Goal: Task Accomplishment & Management: Complete application form

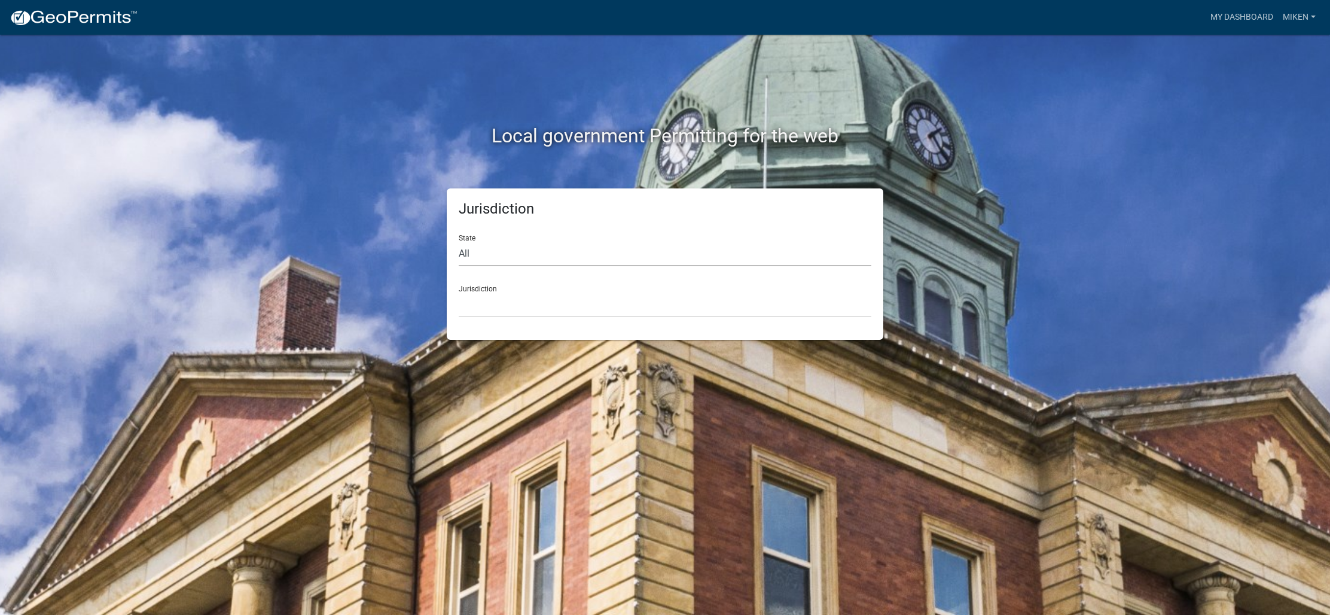
click at [471, 261] on select "All [US_STATE] [US_STATE] [US_STATE] [US_STATE] [US_STATE] [US_STATE] [US_STATE…" at bounding box center [665, 254] width 413 height 25
select select "[US_STATE]"
click at [459, 242] on select "All [US_STATE] [US_STATE] [US_STATE] [US_STATE] [US_STATE] [US_STATE] [US_STATE…" at bounding box center [665, 254] width 413 height 25
click at [474, 316] on div "Jurisdiction State All [US_STATE] [US_STATE] [US_STATE] [US_STATE] [US_STATE] […" at bounding box center [665, 263] width 437 height 151
click at [474, 310] on select "[GEOGRAPHIC_DATA], [US_STATE] [GEOGRAPHIC_DATA], [US_STATE] [GEOGRAPHIC_DATA], …" at bounding box center [665, 305] width 413 height 25
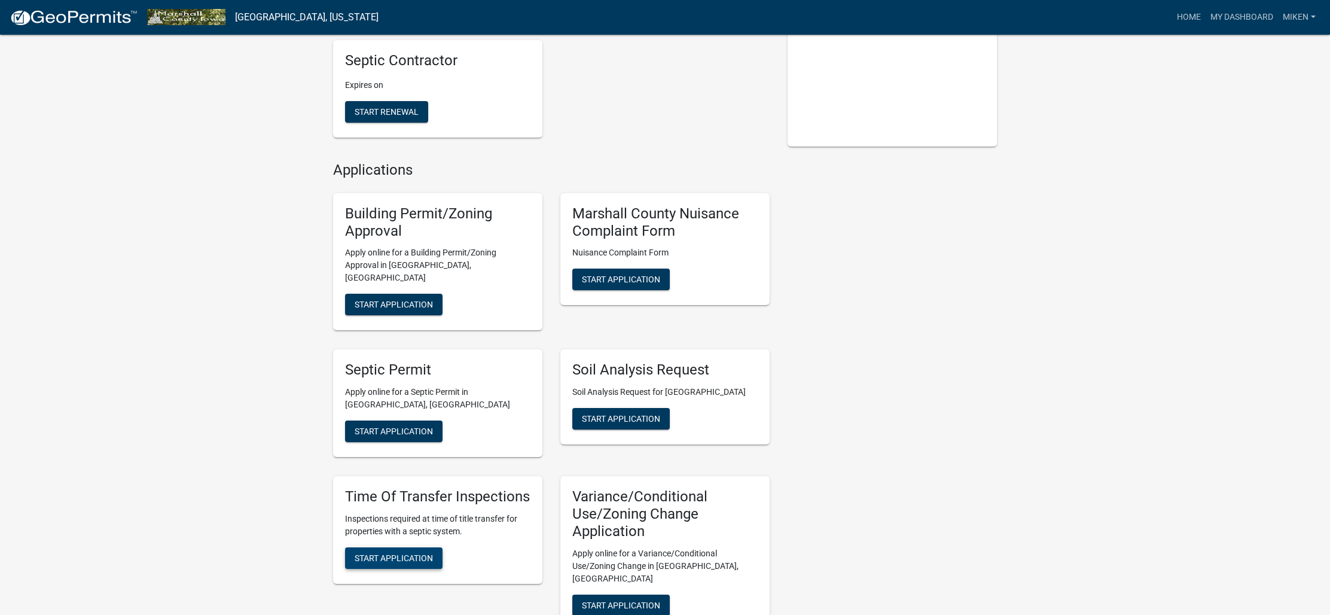
click at [396, 553] on span "Start Application" at bounding box center [394, 558] width 78 height 10
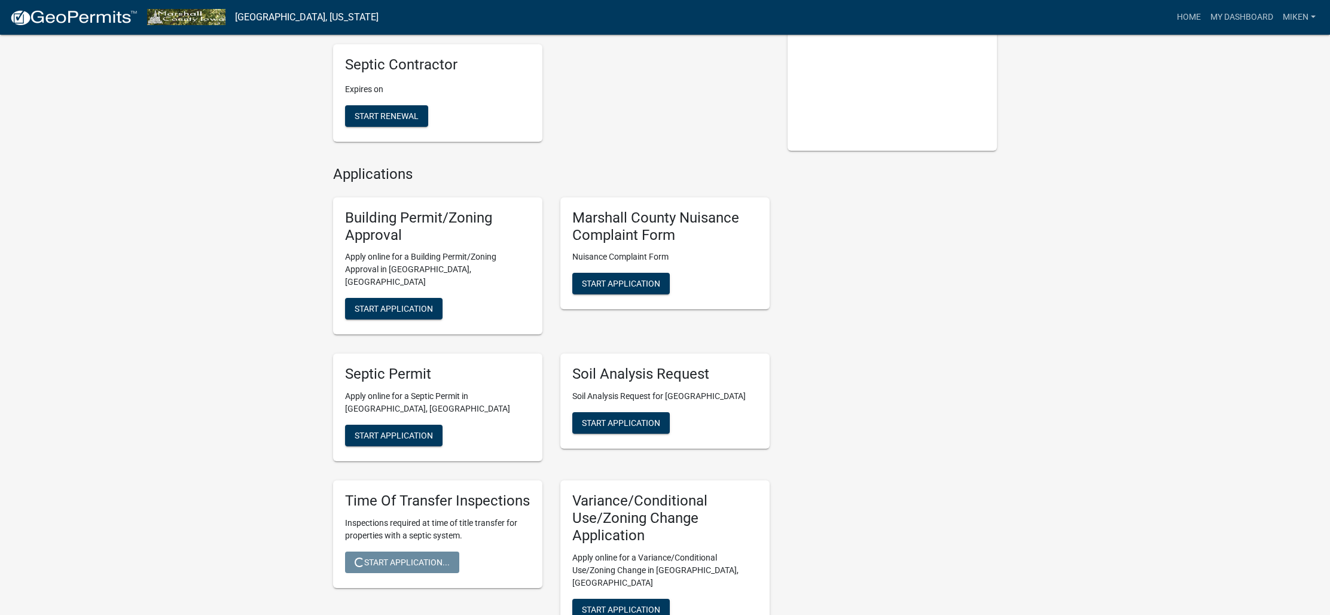
scroll to position [273, 0]
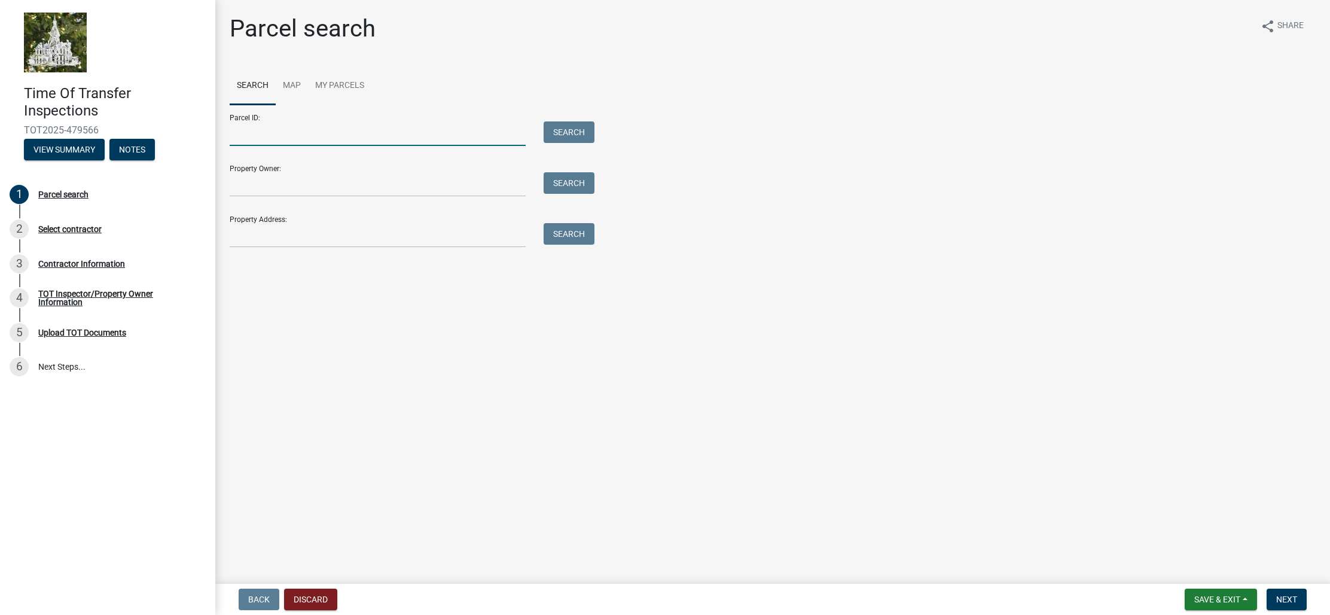
click at [455, 137] on input "Parcel ID:" at bounding box center [378, 133] width 296 height 25
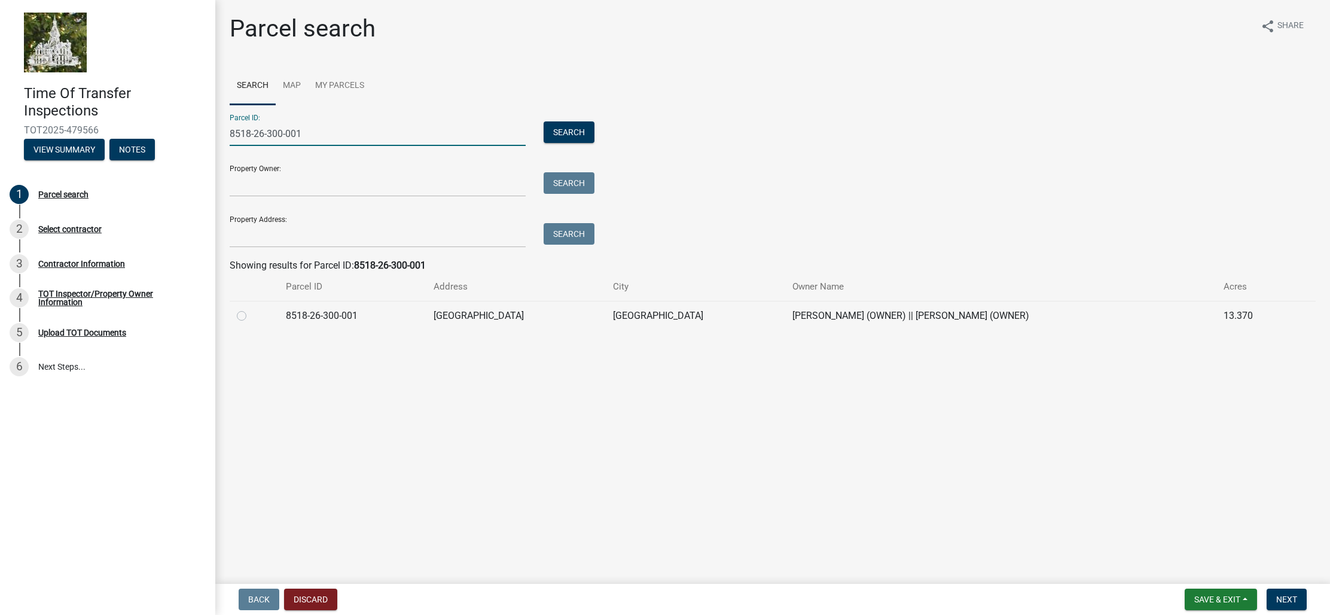
type input "8518-26-300-001"
click at [251, 309] on label at bounding box center [251, 309] width 0 height 0
click at [251, 315] on input "radio" at bounding box center [255, 313] width 8 height 8
radio input "true"
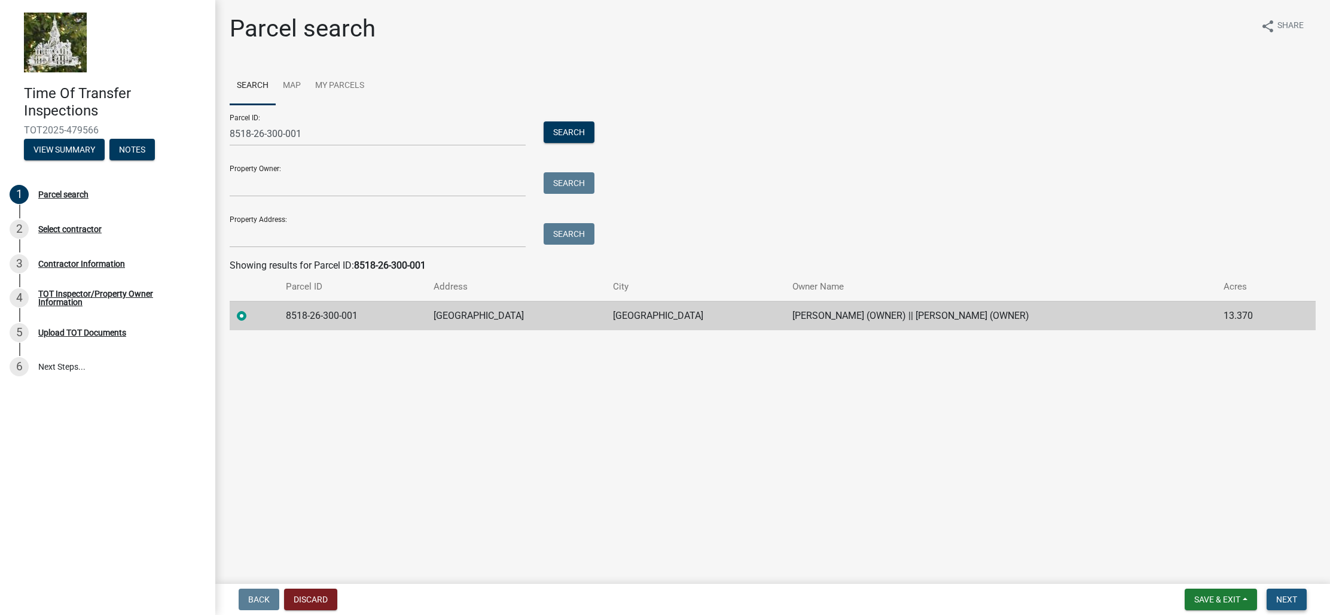
click at [1305, 599] on button "Next" at bounding box center [1287, 600] width 40 height 22
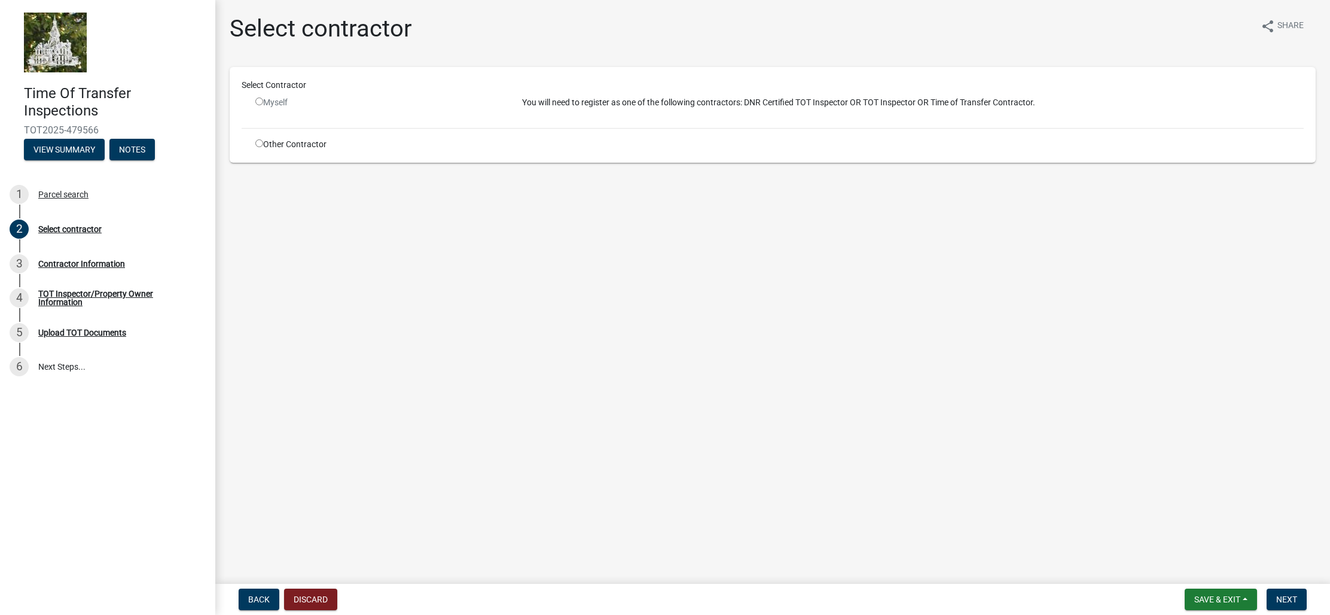
click at [255, 99] on input "radio" at bounding box center [259, 102] width 8 height 8
click at [261, 100] on input "radio" at bounding box center [259, 102] width 8 height 8
click at [260, 100] on input "radio" at bounding box center [259, 102] width 8 height 8
click at [259, 100] on input "radio" at bounding box center [259, 102] width 8 height 8
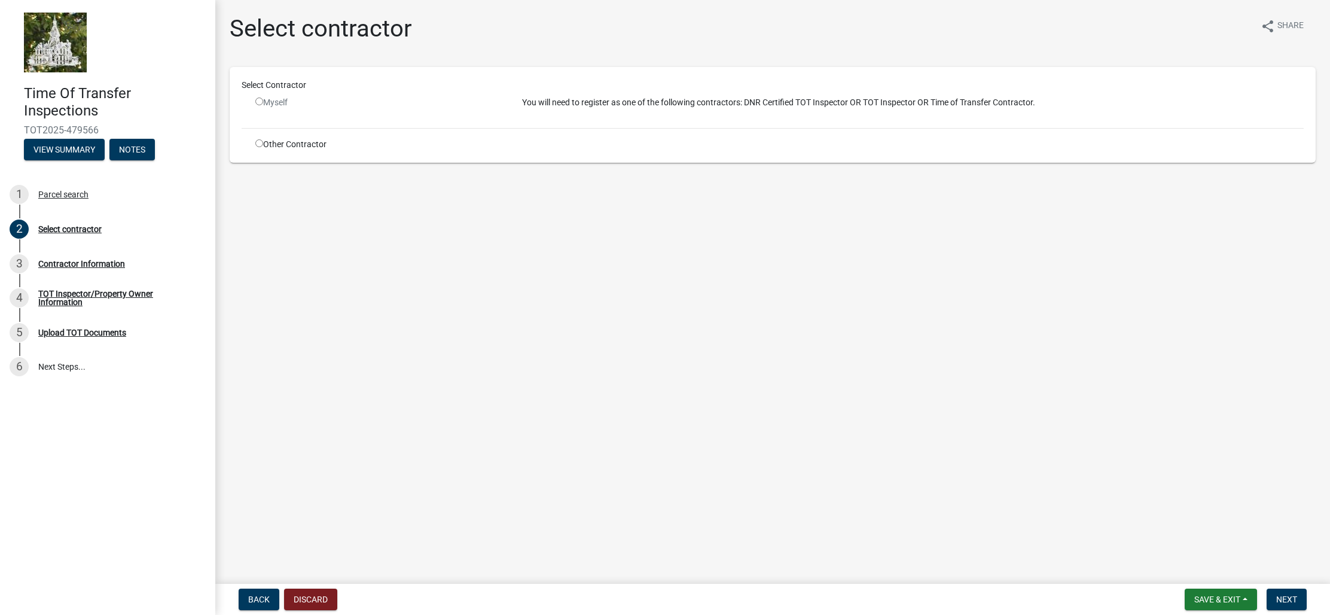
click at [259, 100] on input "radio" at bounding box center [259, 102] width 8 height 8
radio input "false"
click at [71, 230] on div "Select contractor" at bounding box center [69, 229] width 63 height 8
click at [72, 229] on div "Select contractor" at bounding box center [69, 229] width 63 height 8
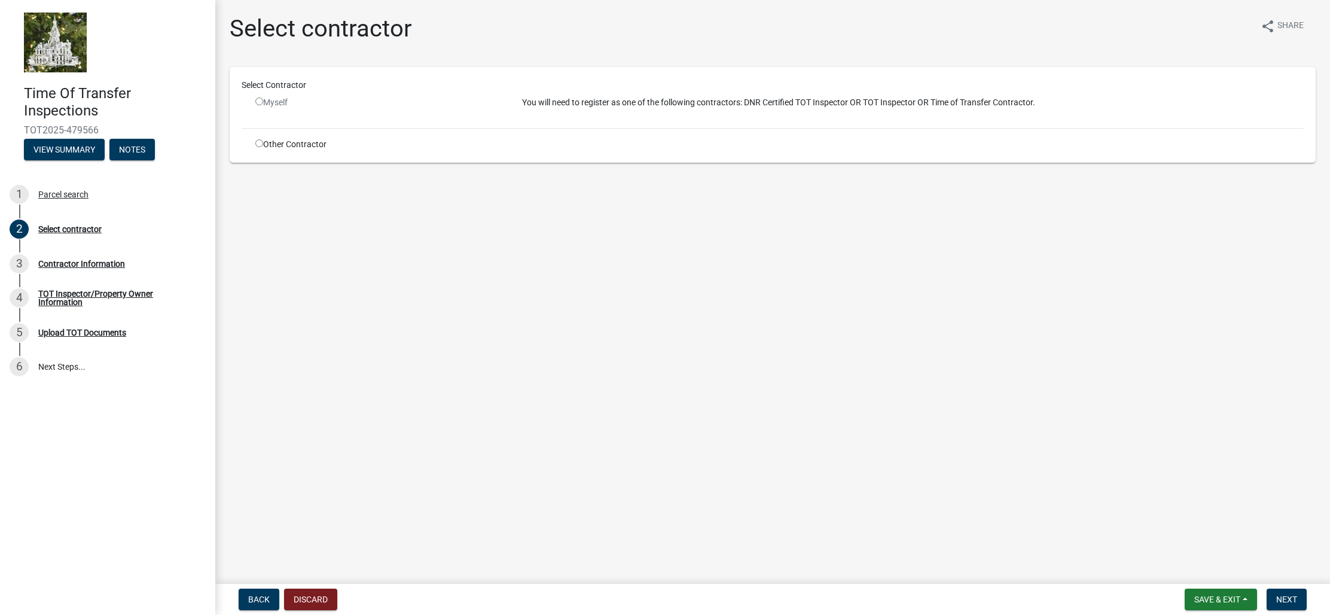
click at [258, 143] on input "radio" at bounding box center [259, 143] width 8 height 8
radio input "true"
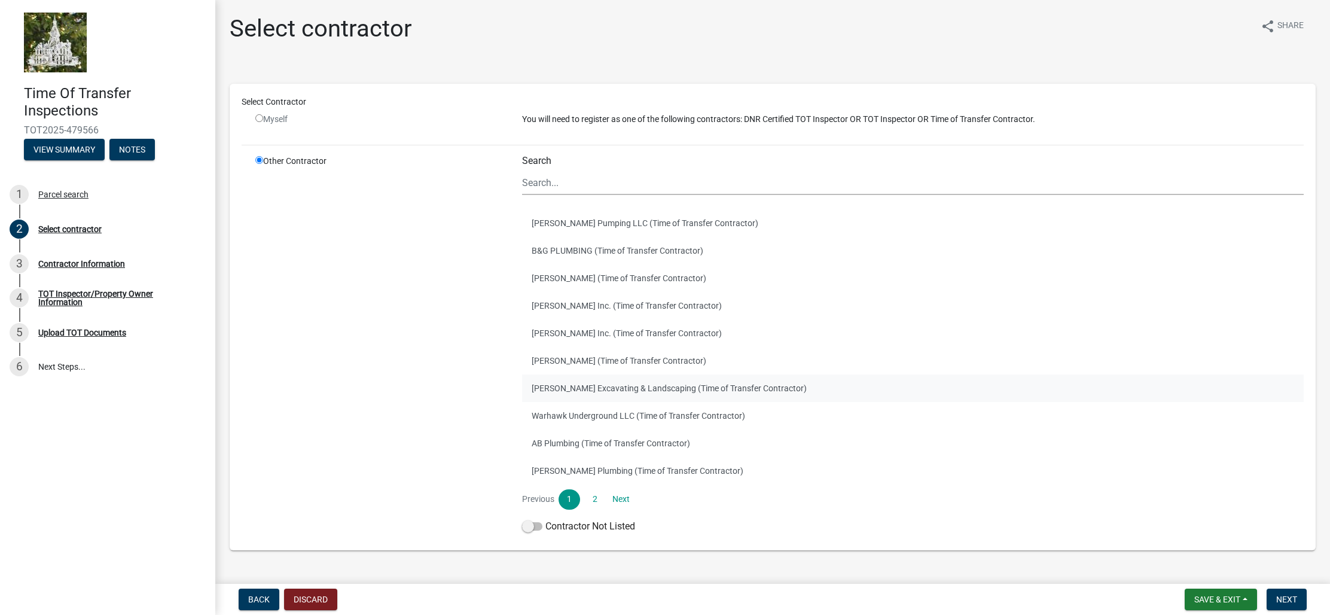
click at [570, 390] on button "[PERSON_NAME] Excavating & Landscaping (Time of Transfer Contractor)" at bounding box center [913, 388] width 782 height 28
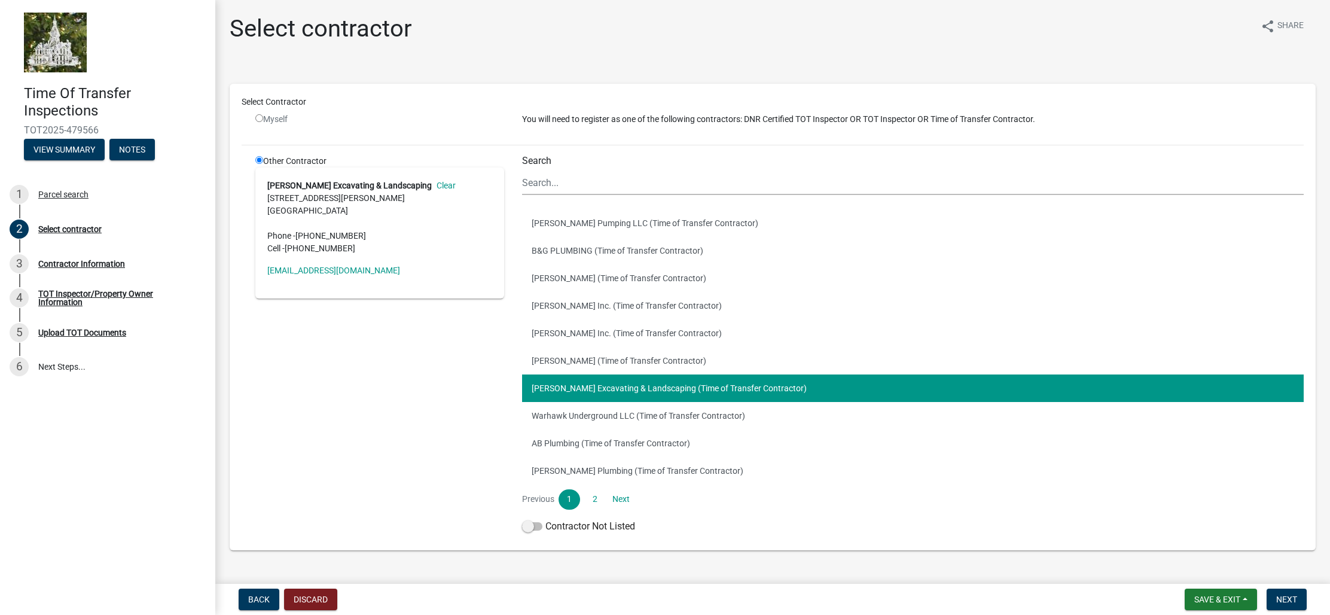
click at [310, 188] on strong "[PERSON_NAME] Excavating & Landscaping" at bounding box center [349, 186] width 164 height 10
click at [578, 394] on button "[PERSON_NAME] Excavating & Landscaping (Time of Transfer Contractor)" at bounding box center [913, 388] width 782 height 28
click at [1279, 602] on span "Next" at bounding box center [1287, 600] width 21 height 10
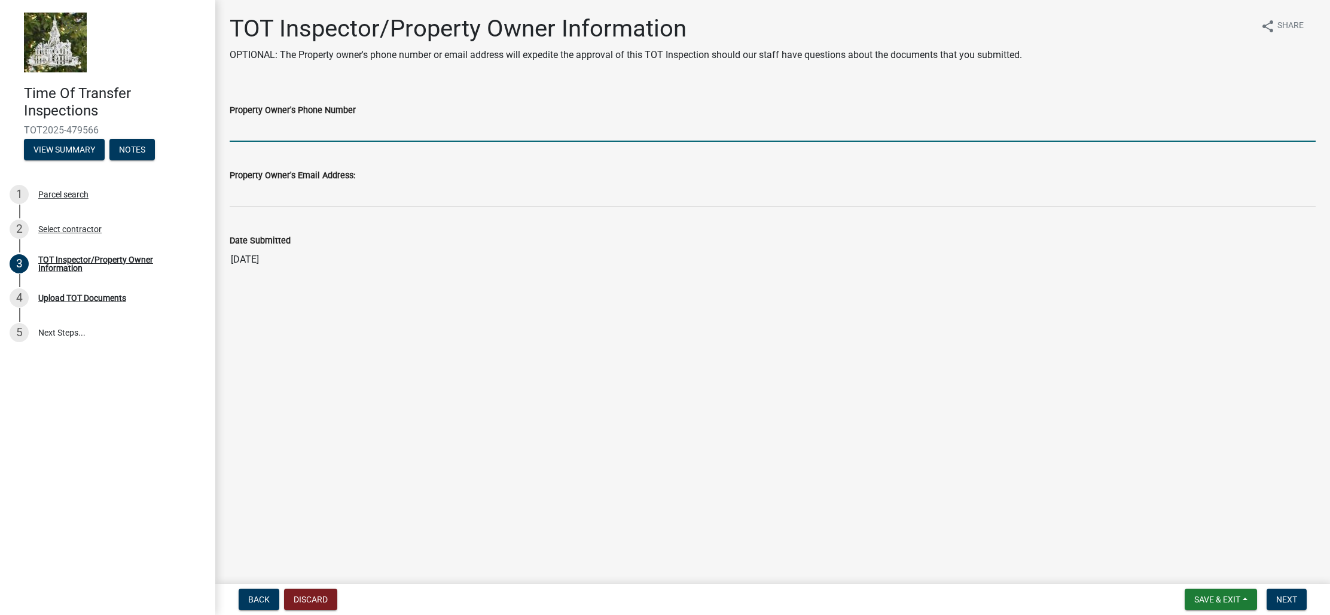
click at [529, 127] on input "Property Owner's Phone Number" at bounding box center [773, 129] width 1086 height 25
type input "[PHONE_NUMBER]"
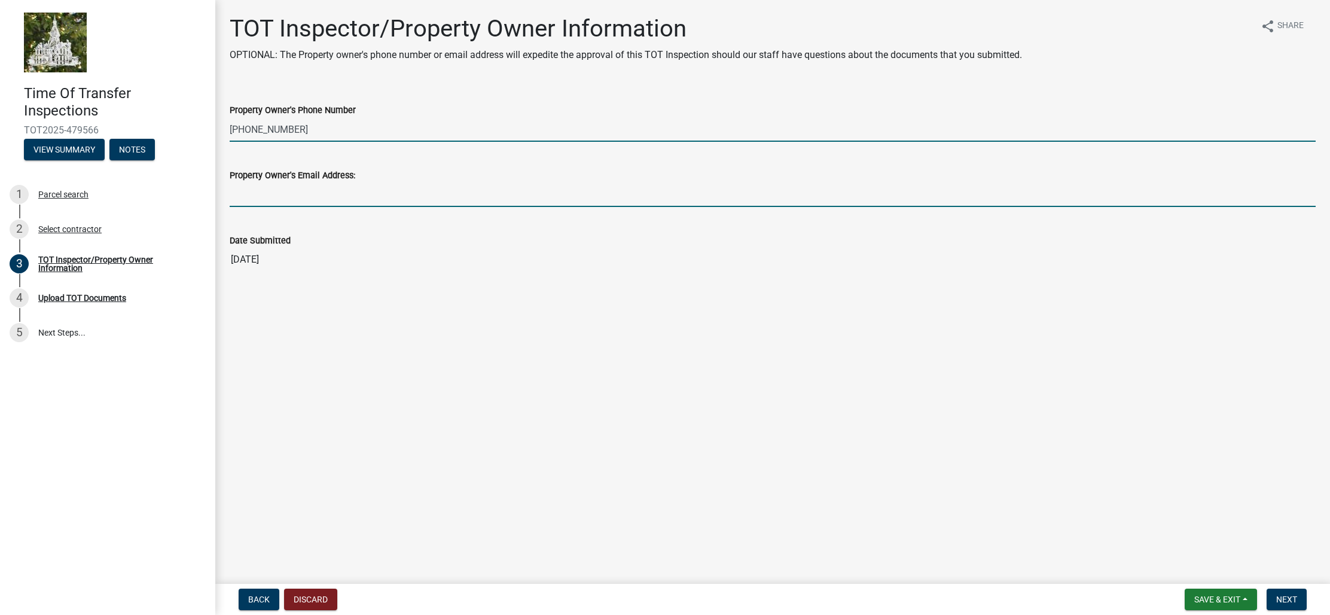
click at [486, 195] on input "Property Owner's Email Address:" at bounding box center [773, 194] width 1086 height 25
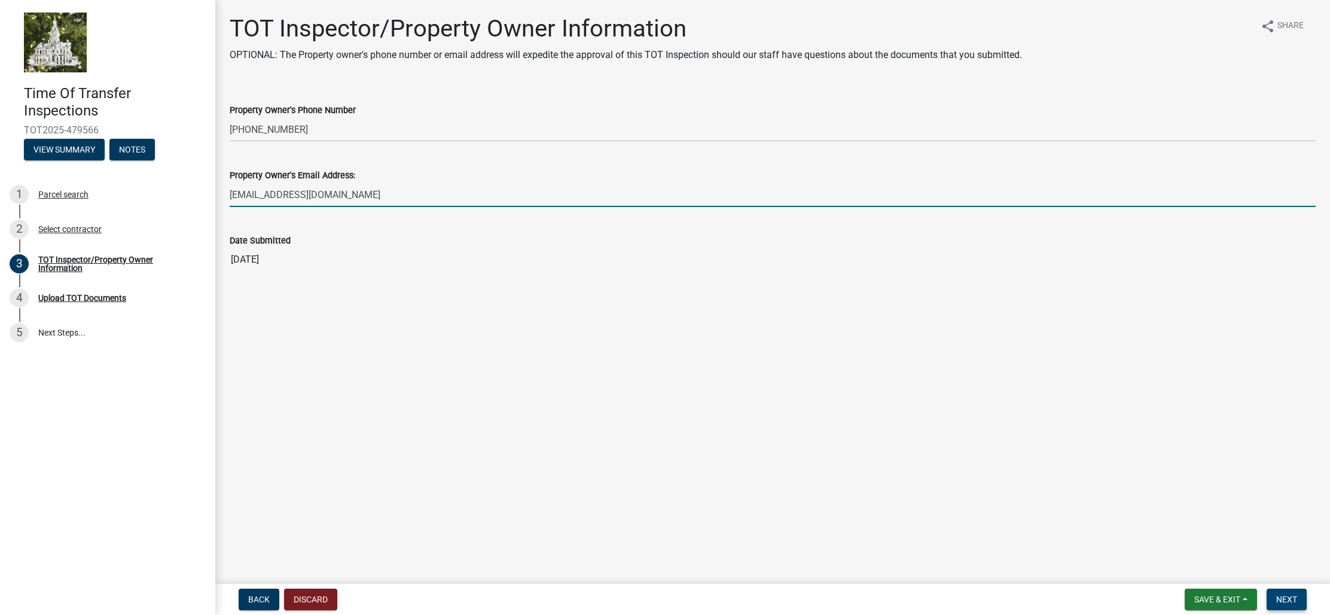
type input "[EMAIL_ADDRESS][DOMAIN_NAME]"
click at [1288, 595] on span "Next" at bounding box center [1287, 600] width 21 height 10
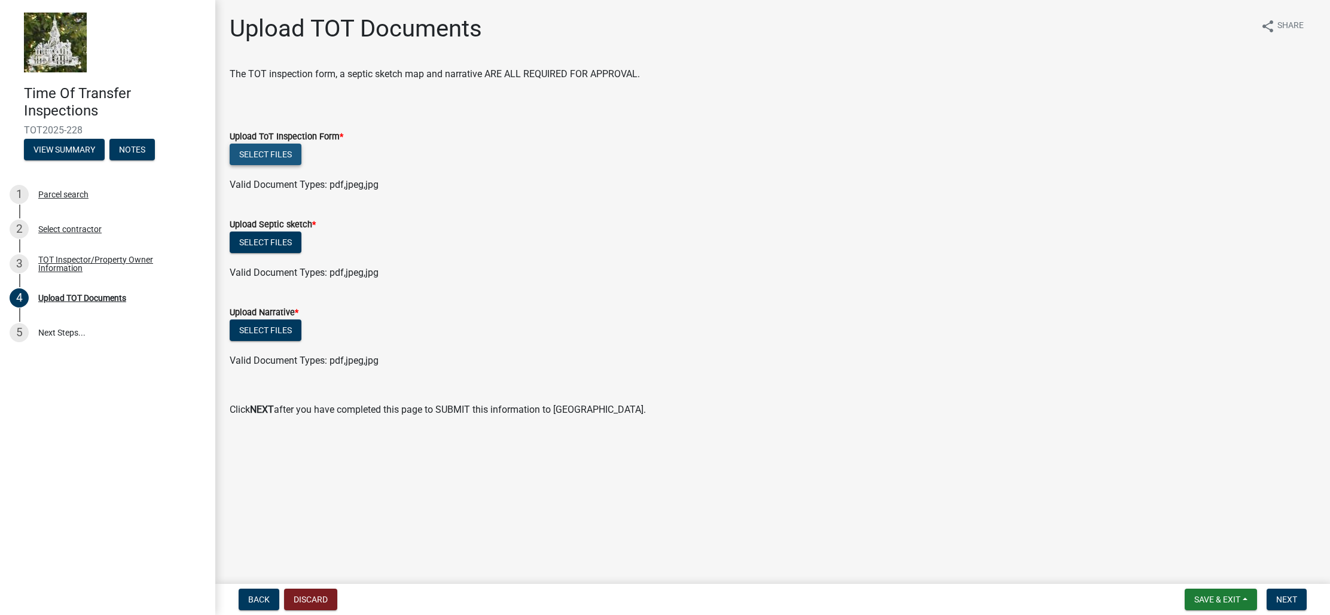
click at [278, 154] on button "Select files" at bounding box center [266, 155] width 72 height 22
click at [1281, 599] on span "Next" at bounding box center [1287, 600] width 21 height 10
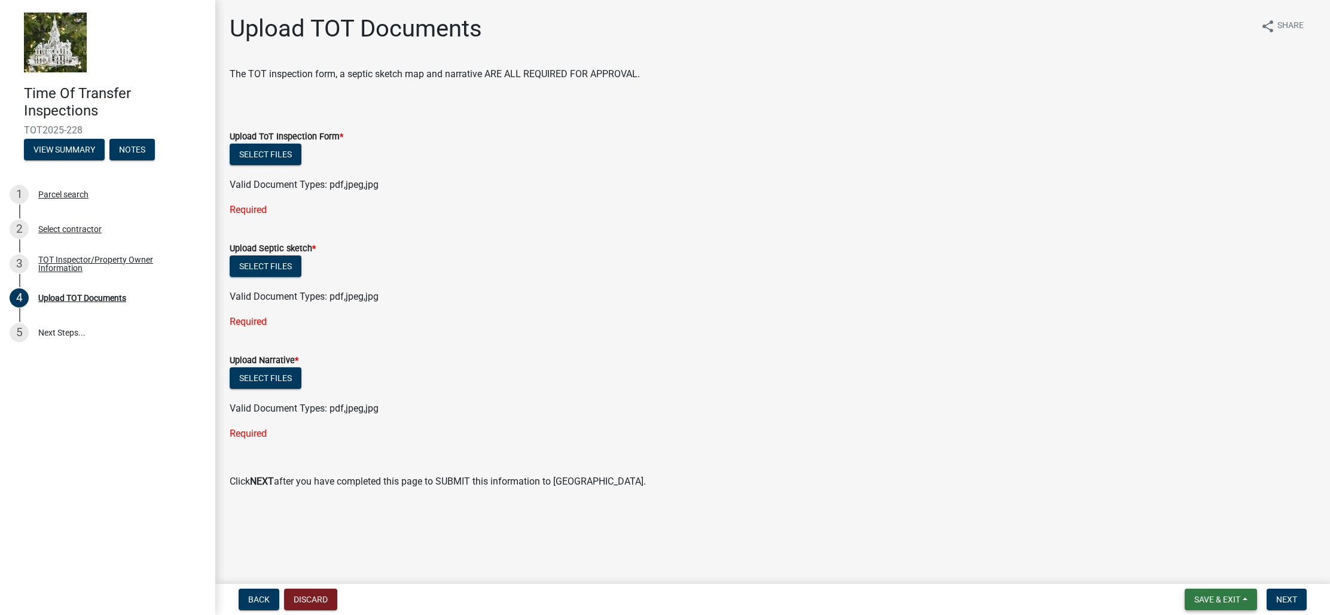
click at [1198, 599] on span "Save & Exit" at bounding box center [1218, 600] width 46 height 10
click at [1195, 567] on button "Save & Exit" at bounding box center [1210, 568] width 96 height 29
